Goal: Task Accomplishment & Management: Complete application form

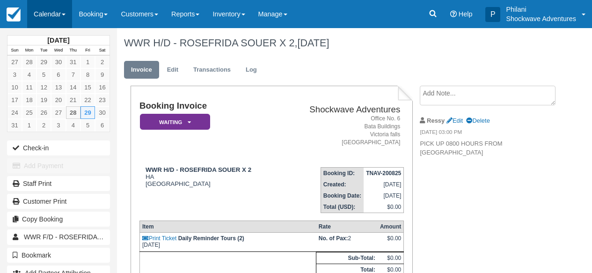
click at [46, 13] on link "Calendar" at bounding box center [49, 14] width 45 height 28
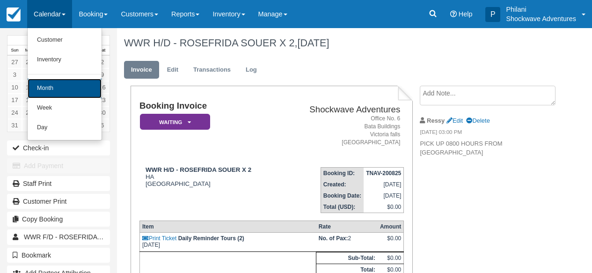
click at [68, 93] on link "Month" at bounding box center [65, 89] width 74 height 20
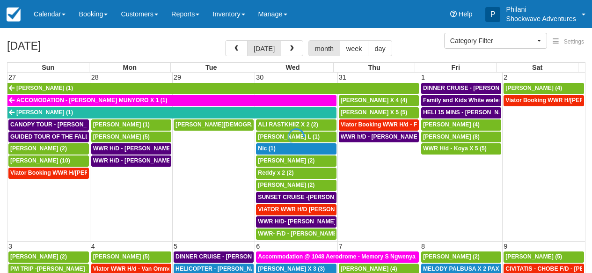
select select
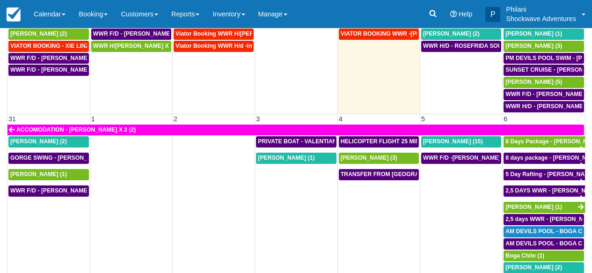
scroll to position [149, 0]
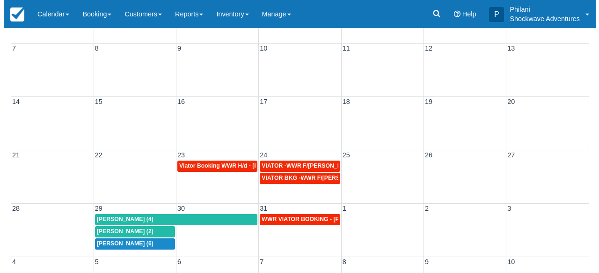
scroll to position [135, 0]
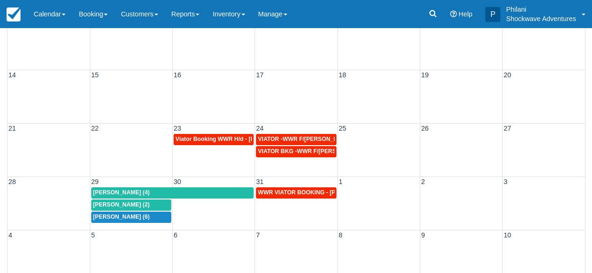
click at [222, 213] on td at bounding box center [214, 211] width 82 height 24
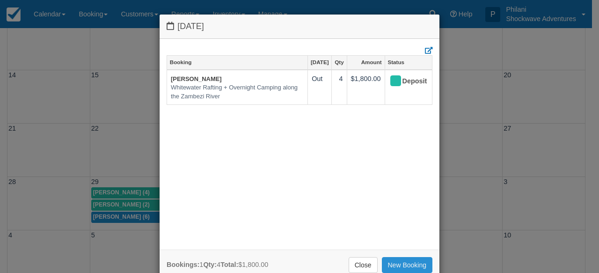
click at [397, 267] on link "New Booking" at bounding box center [407, 265] width 51 height 16
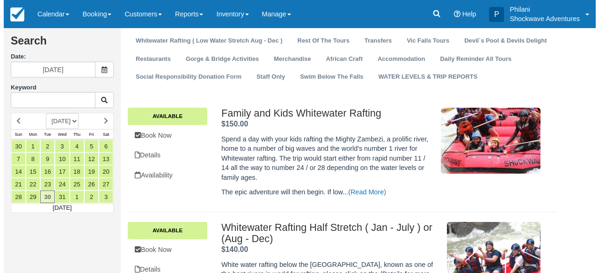
scroll to position [97, 0]
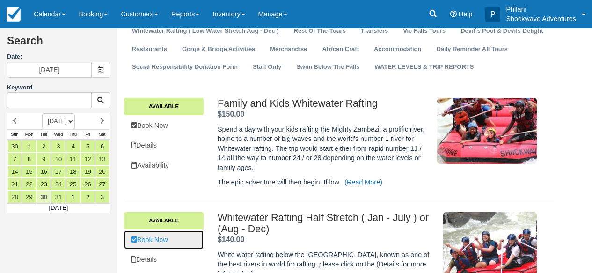
click at [194, 243] on link "Book Now" at bounding box center [164, 239] width 80 height 19
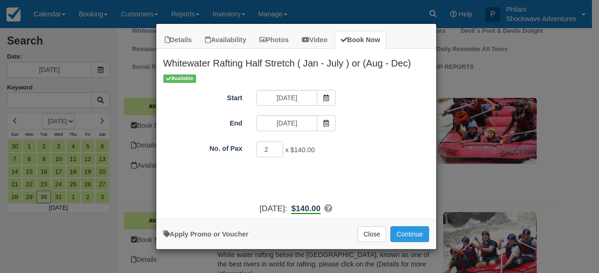
click at [278, 147] on input "2" at bounding box center [269, 149] width 27 height 16
click at [278, 147] on input "3" at bounding box center [269, 149] width 27 height 16
click at [278, 147] on input "4" at bounding box center [269, 149] width 27 height 16
click at [278, 147] on input "5" at bounding box center [269, 149] width 27 height 16
click at [278, 147] on input "6" at bounding box center [269, 149] width 27 height 16
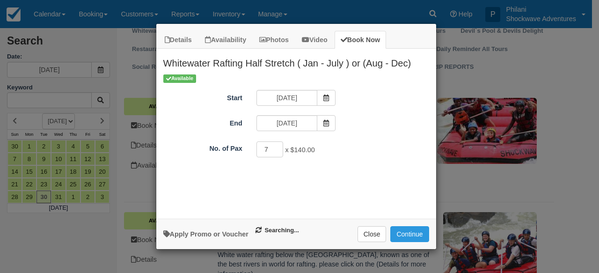
click at [278, 147] on input "7" at bounding box center [269, 149] width 27 height 16
click at [278, 147] on input "8" at bounding box center [269, 149] width 27 height 16
click at [278, 147] on input "9" at bounding box center [269, 149] width 27 height 16
click at [278, 147] on input "10" at bounding box center [269, 149] width 27 height 16
click at [278, 147] on input "11" at bounding box center [269, 149] width 27 height 16
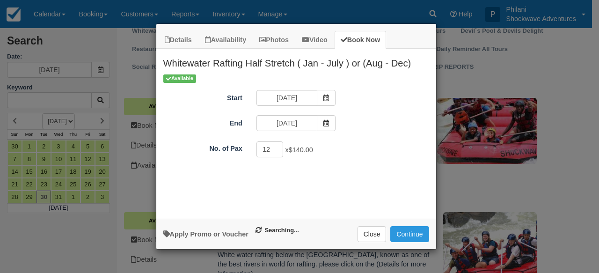
click at [278, 147] on input "12" at bounding box center [269, 149] width 27 height 16
click at [275, 150] on input "11" at bounding box center [269, 149] width 27 height 16
click at [275, 150] on input "10" at bounding box center [269, 149] width 27 height 16
click at [276, 147] on input "11" at bounding box center [269, 149] width 27 height 16
click at [276, 147] on input "12" at bounding box center [269, 149] width 27 height 16
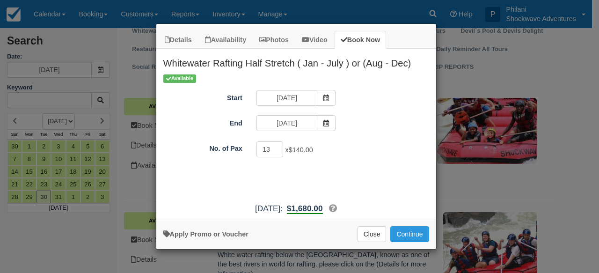
click at [278, 149] on input "13" at bounding box center [269, 149] width 27 height 16
type input "14"
click at [278, 149] on input "14" at bounding box center [269, 149] width 27 height 16
click at [411, 230] on button "Continue" at bounding box center [409, 234] width 38 height 16
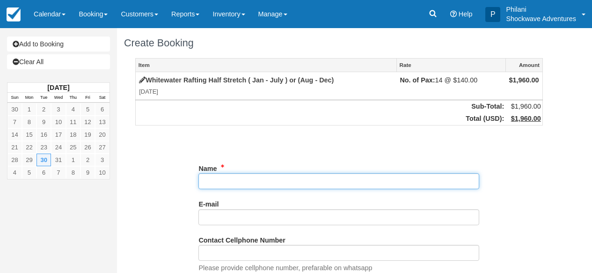
click at [264, 186] on input "Name" at bounding box center [338, 181] width 281 height 16
paste input "[PERSON_NAME]"
click at [219, 184] on input "Name" at bounding box center [338, 181] width 281 height 16
type input "[PERSON_NAME]"
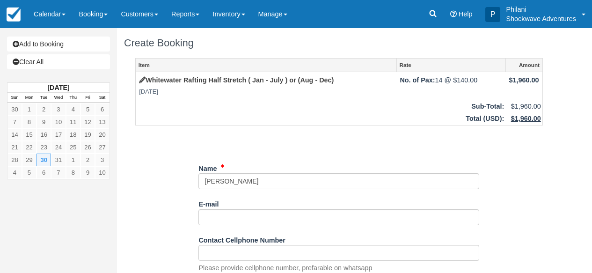
click at [223, 209] on div "E-mail Did you mean ?" at bounding box center [338, 210] width 281 height 29
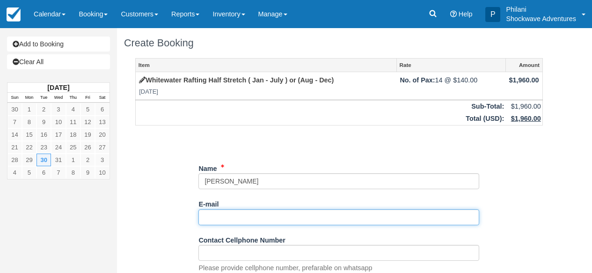
click at [215, 215] on input "E-mail" at bounding box center [338, 217] width 281 height 16
paste input "[PERSON_NAME][EMAIL_ADDRESS][DOMAIN_NAME]"
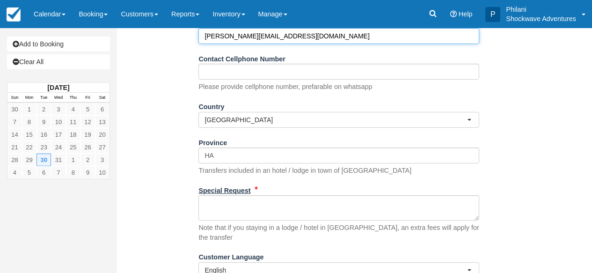
scroll to position [202, 0]
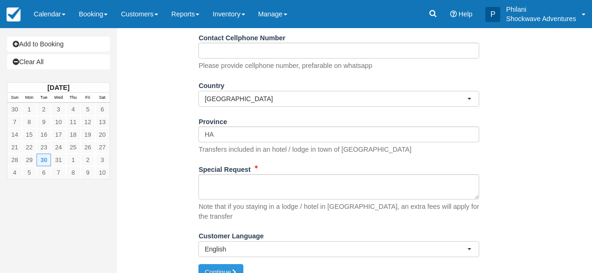
type input "[PERSON_NAME][EMAIL_ADDRESS][DOMAIN_NAME]"
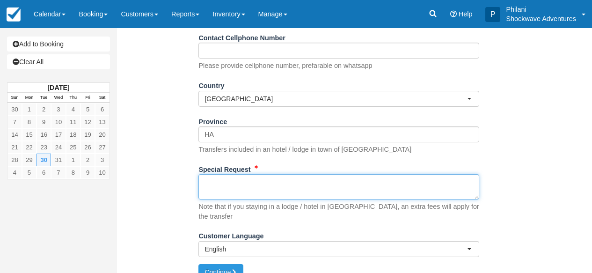
click at [227, 191] on textarea "Special Request" at bounding box center [338, 186] width 281 height 25
paste textarea "Name: Kathy Taylor Message: Hello, I am a booking agent in the US and VF and ne…"
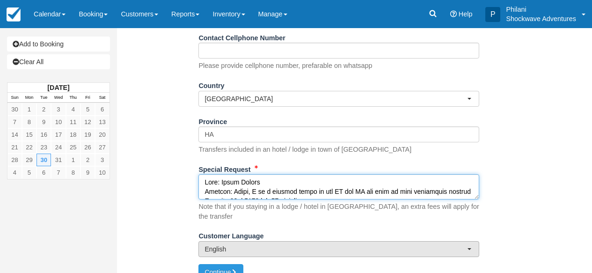
scroll to position [390, 0]
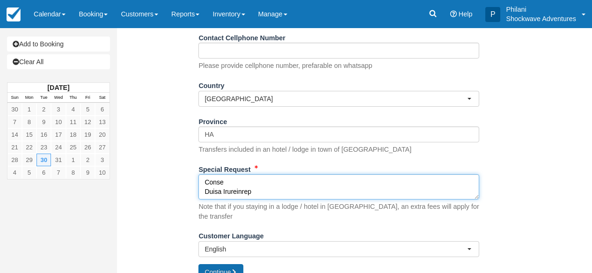
type textarea "Name: Kathy Taylor Message: Hello, I am a booking agent in the US and VF and ne…"
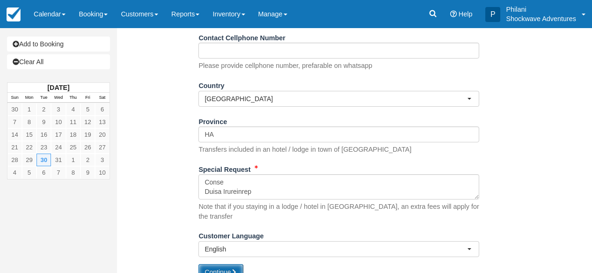
click at [225, 264] on button "Continue" at bounding box center [220, 272] width 45 height 16
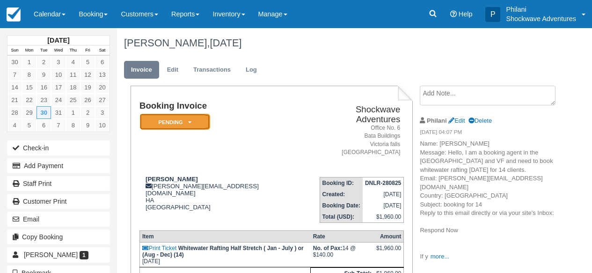
click at [203, 124] on em "Pending" at bounding box center [175, 122] width 70 height 16
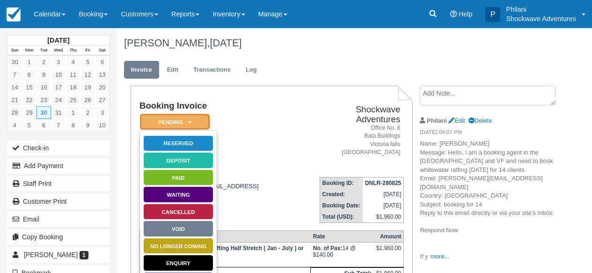
scroll to position [75, 0]
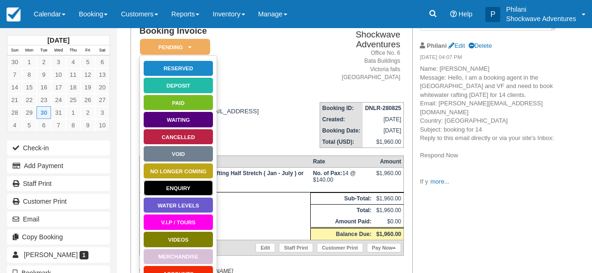
click at [187, 191] on link "Enquiry" at bounding box center [178, 188] width 70 height 16
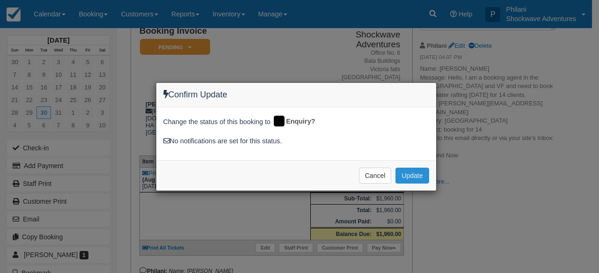
click at [422, 176] on button "Update" at bounding box center [411, 175] width 33 height 16
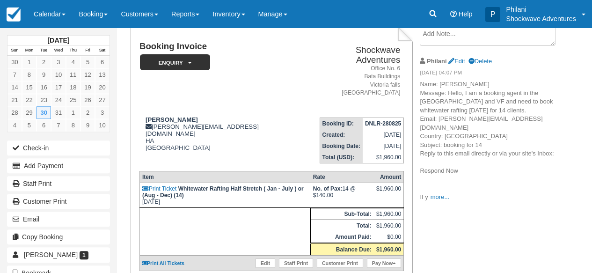
scroll to position [45, 0]
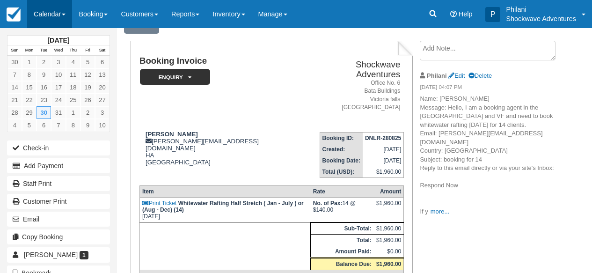
click at [38, 8] on link "Calendar" at bounding box center [49, 14] width 45 height 28
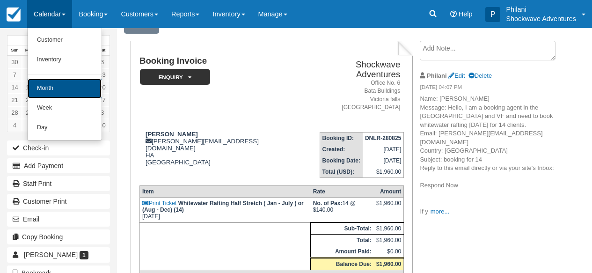
click at [49, 83] on link "Month" at bounding box center [65, 89] width 74 height 20
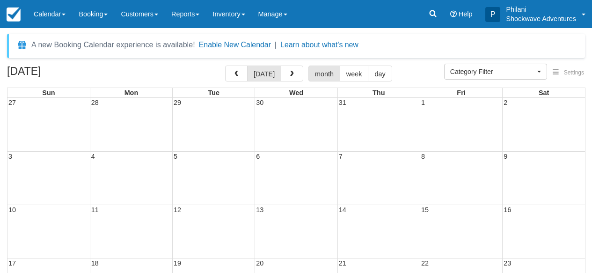
select select
